Goal: Task Accomplishment & Management: Use online tool/utility

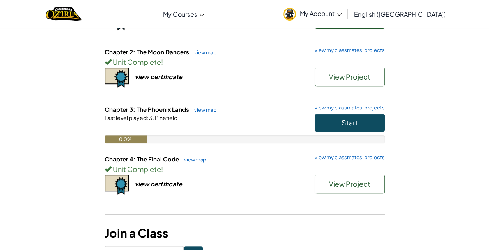
scroll to position [128, 0]
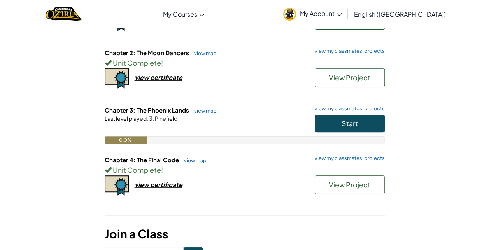
click at [407, 103] on div "Student Dashboard Current Classes Y8 DT - 2025 - S2 (JavaScript) Teacher : [PER…" at bounding box center [244, 85] width 455 height 349
click at [168, 119] on span "Pinefield" at bounding box center [165, 118] width 23 height 7
click at [328, 183] on span "View Project" at bounding box center [349, 184] width 42 height 9
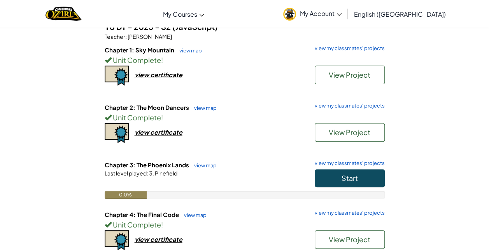
scroll to position [71, 0]
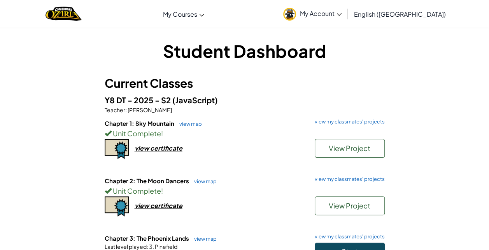
click at [431, 50] on div "Student Dashboard Current Classes Y8 DT - 2025 - S2 (JavaScript) Teacher : [PER…" at bounding box center [244, 213] width 455 height 349
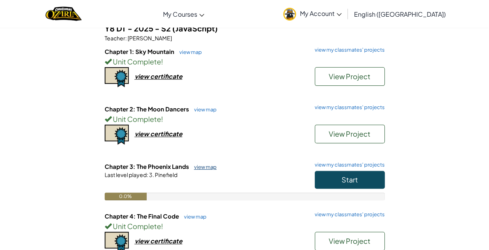
click at [207, 166] on link "view map" at bounding box center [203, 167] width 26 height 6
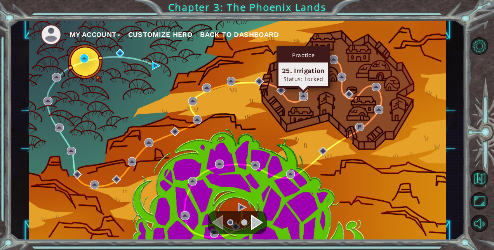
click at [303, 94] on img at bounding box center [303, 96] width 9 height 9
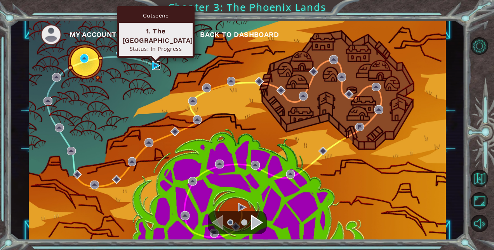
click at [155, 64] on img at bounding box center [156, 65] width 9 height 9
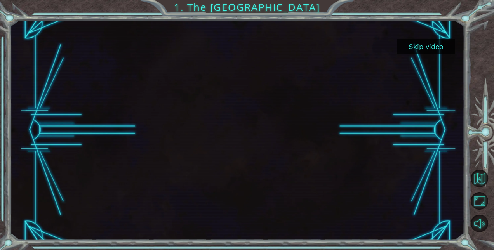
click at [435, 48] on button "Skip video" at bounding box center [426, 46] width 58 height 15
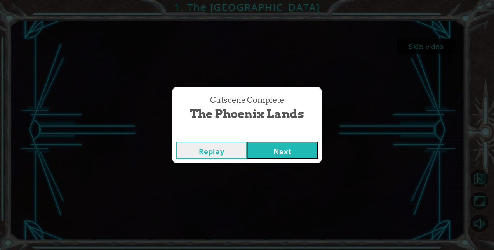
click at [267, 148] on button "Next" at bounding box center [282, 150] width 71 height 17
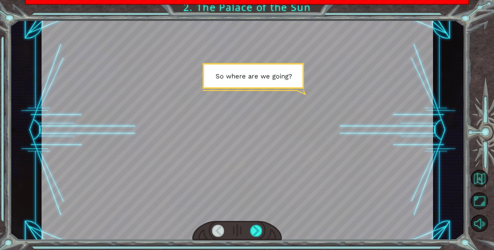
click at [310, 3] on div "Temporary Text S o w h e r e a r e w e g o i n g ? N o w w e h e a d t o a p l …" at bounding box center [247, 125] width 494 height 250
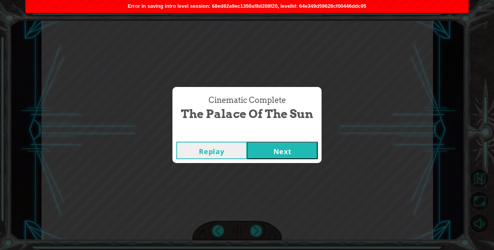
click at [285, 148] on button "Next" at bounding box center [282, 150] width 71 height 17
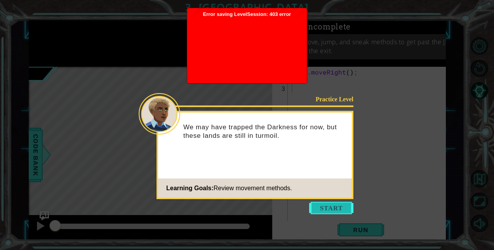
click at [321, 208] on button "Start" at bounding box center [331, 208] width 44 height 12
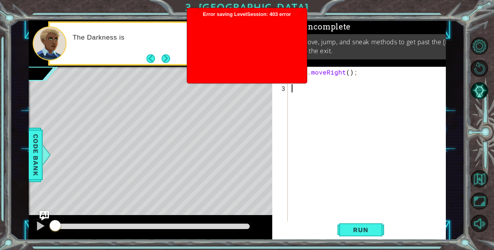
click at [247, 41] on div at bounding box center [247, 48] width 112 height 62
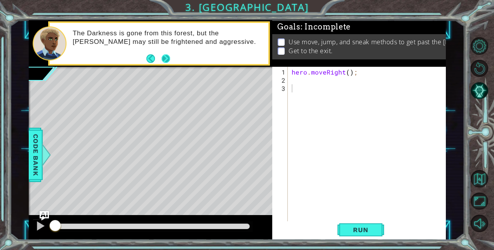
click at [167, 57] on button "Next" at bounding box center [166, 59] width 14 height 14
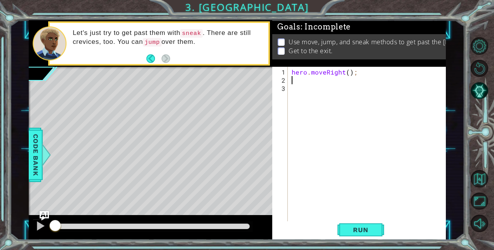
click at [292, 82] on div "hero . moveRight ( ) ;" at bounding box center [369, 153] width 158 height 171
